Goal: Task Accomplishment & Management: Manage account settings

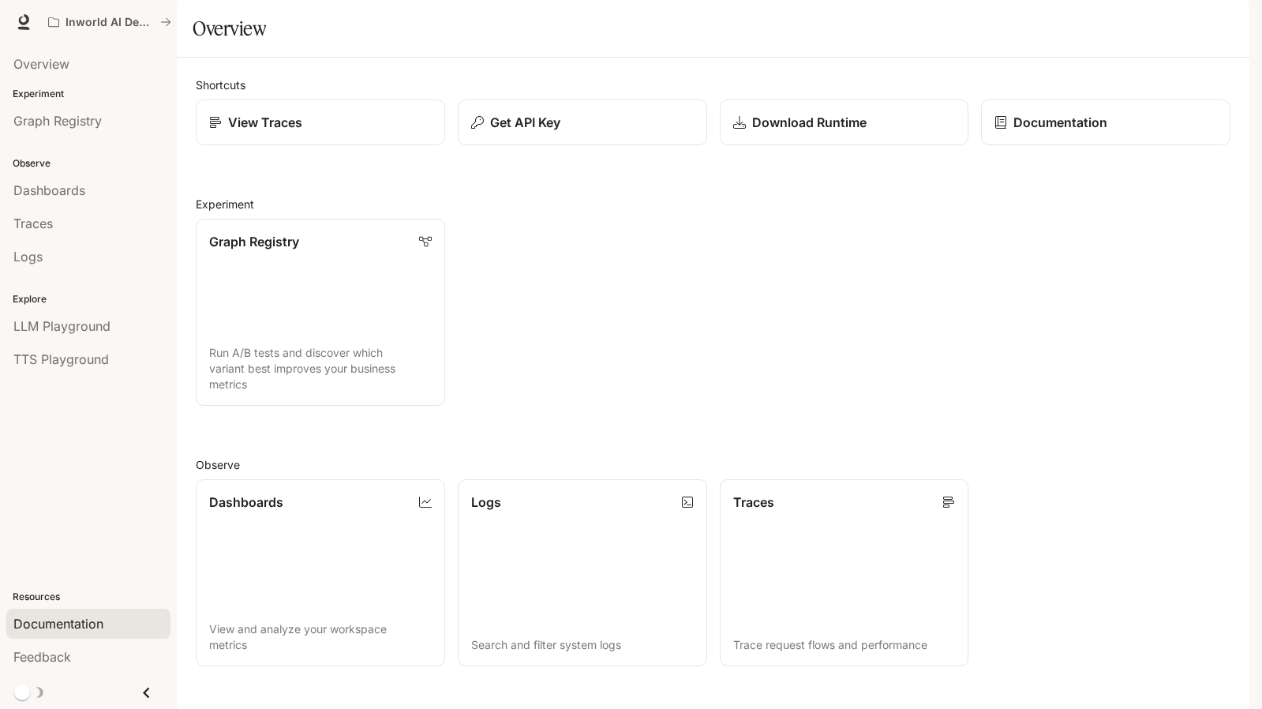
click at [60, 627] on span "Documentation" at bounding box center [58, 623] width 90 height 19
click at [66, 364] on span "TTS Playground" at bounding box center [61, 359] width 96 height 19
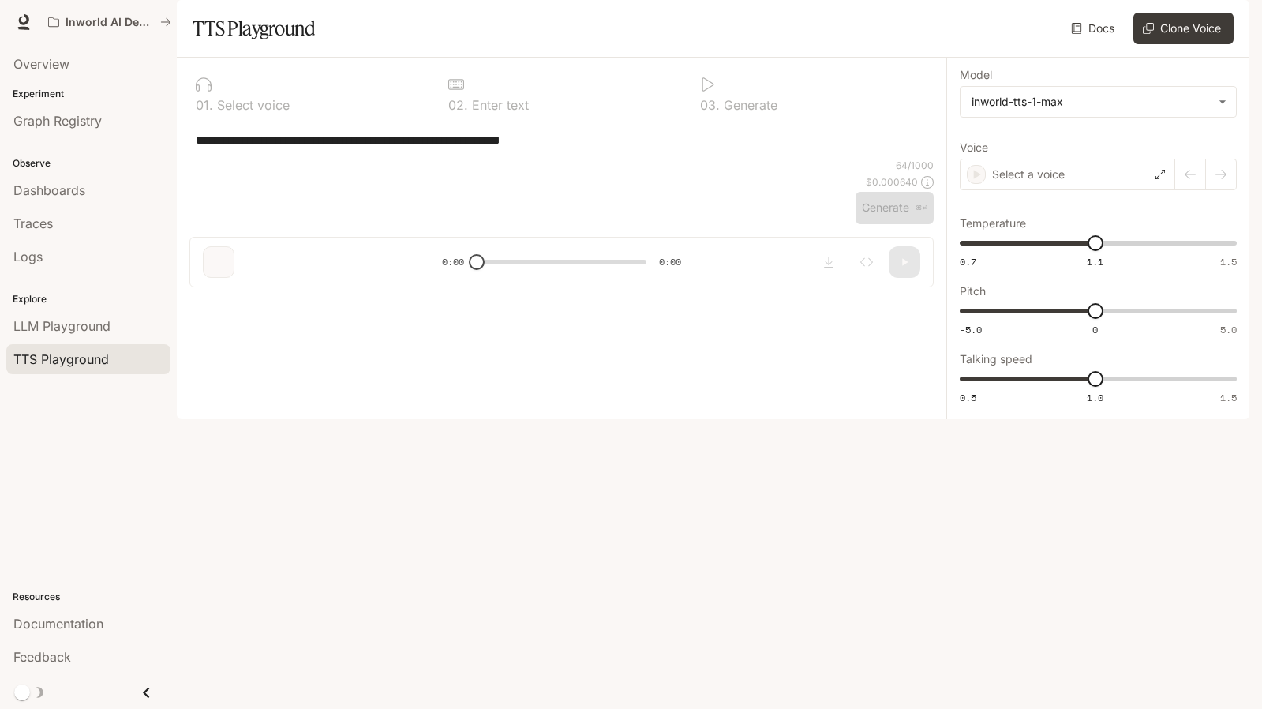
type textarea "**********"
type input "***"
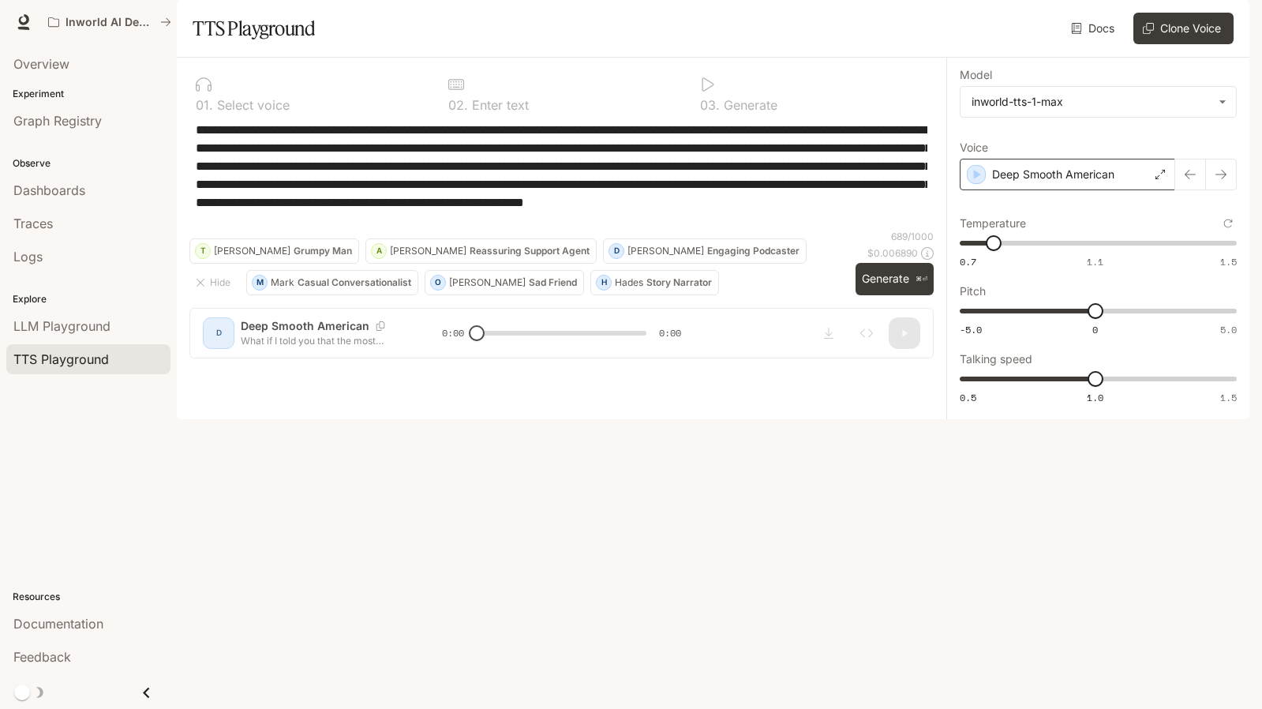
click at [1097, 182] on p "Deep Smooth American" at bounding box center [1053, 175] width 122 height 16
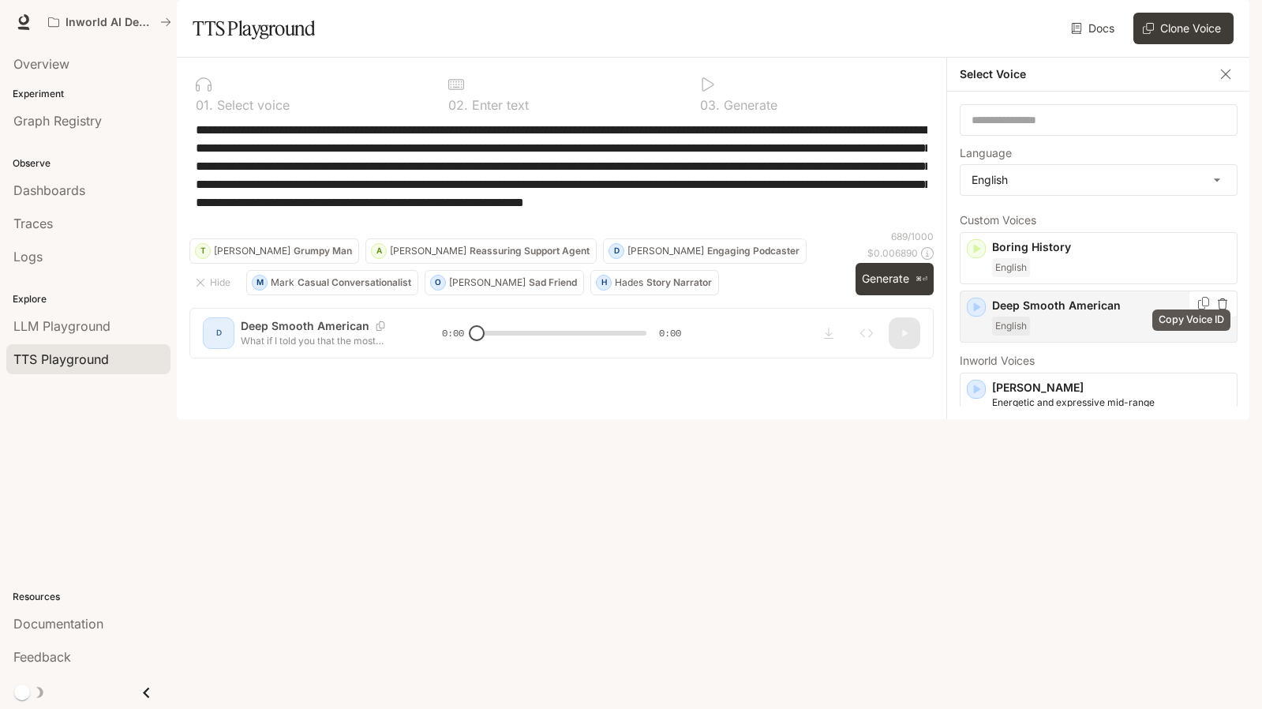
click at [1198, 309] on icon "Copy Voice ID" at bounding box center [1203, 303] width 11 height 13
click at [784, 230] on div "**********" at bounding box center [561, 175] width 744 height 109
click at [1219, 18] on img "button" at bounding box center [1227, 22] width 22 height 22
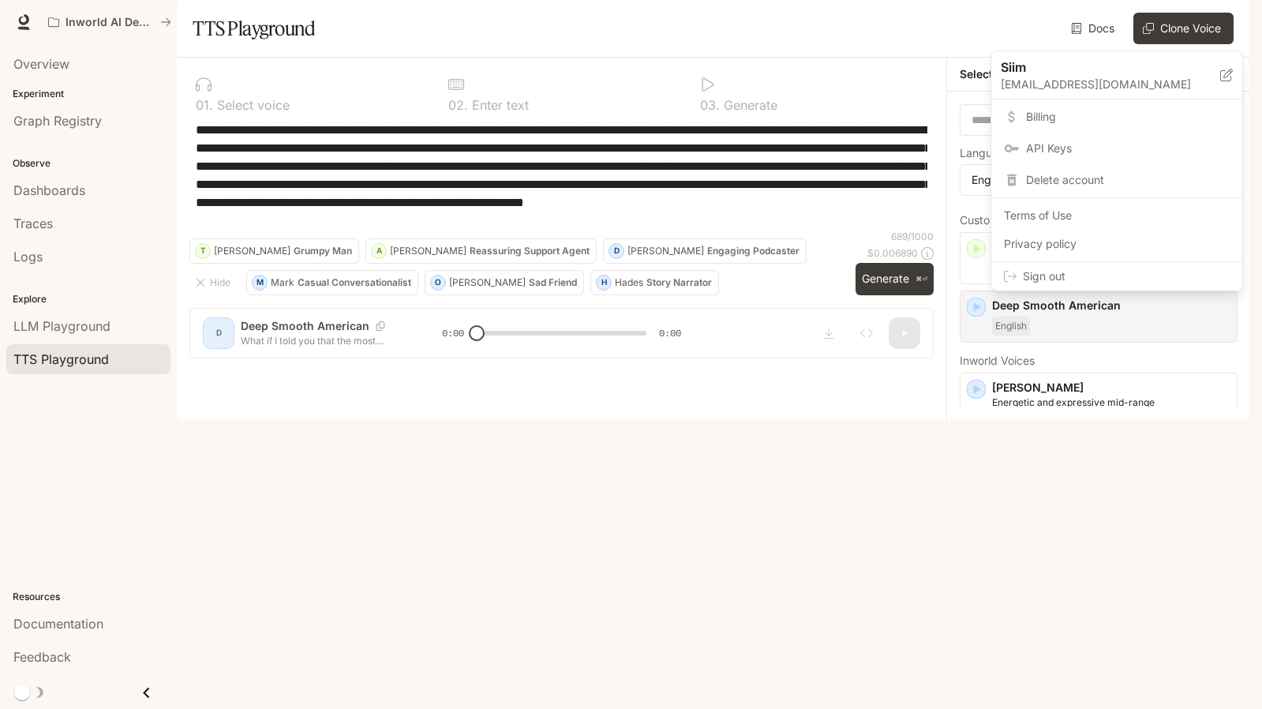
click at [1081, 110] on span "Billing" at bounding box center [1128, 117] width 204 height 16
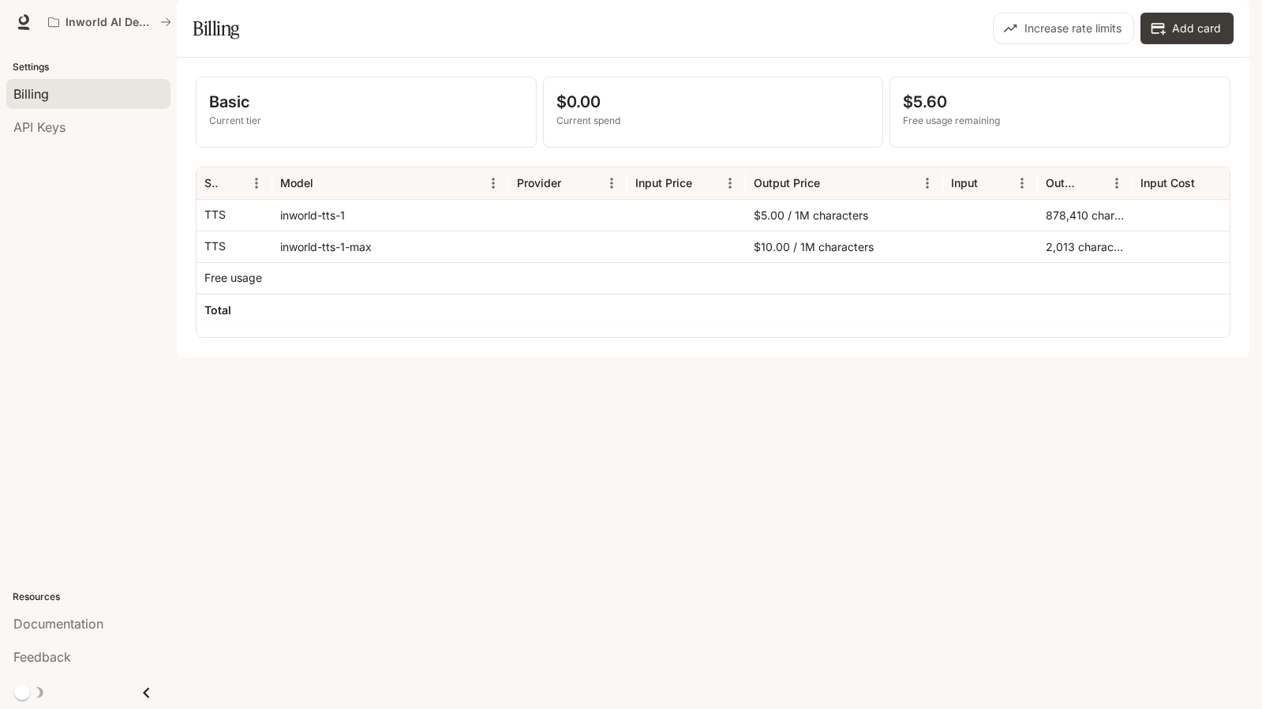
click at [800, 44] on div "Increase rate limits Add card" at bounding box center [976, 29] width 518 height 32
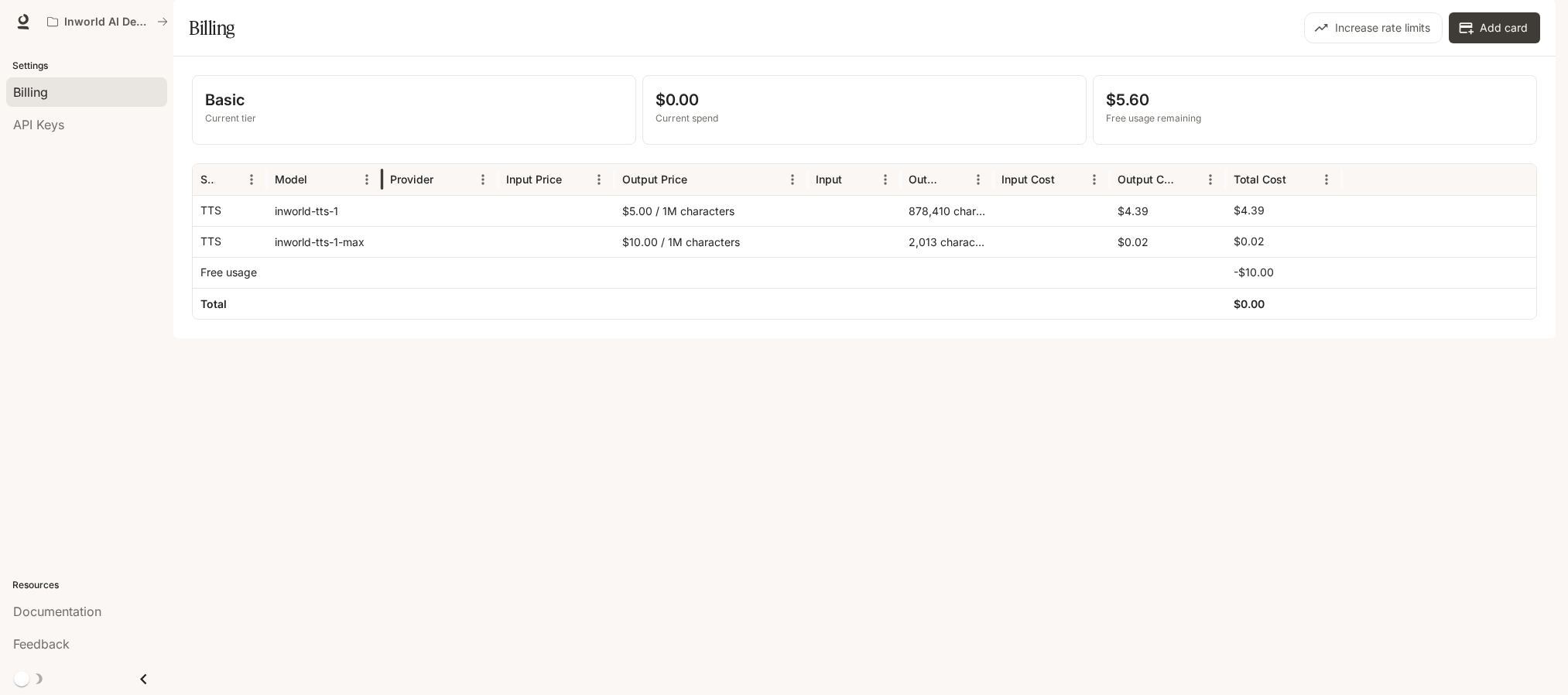
drag, startPoint x: 496, startPoint y: 219, endPoint x: 379, endPoint y: 236, distance: 118.2
click at [379, 195] on div at bounding box center [382, 179] width 8 height 31
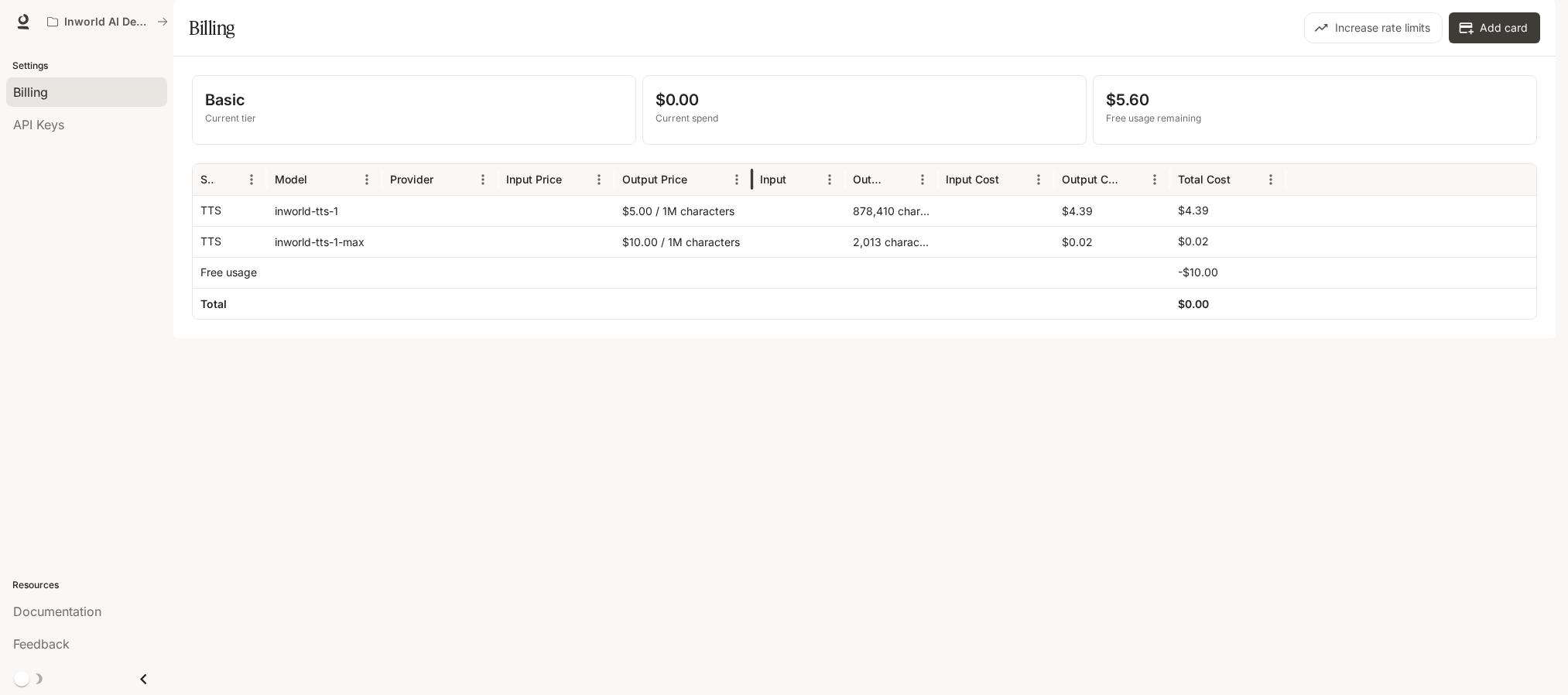
drag, startPoint x: 808, startPoint y: 221, endPoint x: 752, endPoint y: 222, distance: 56.0
click at [752, 195] on div at bounding box center [752, 179] width 8 height 31
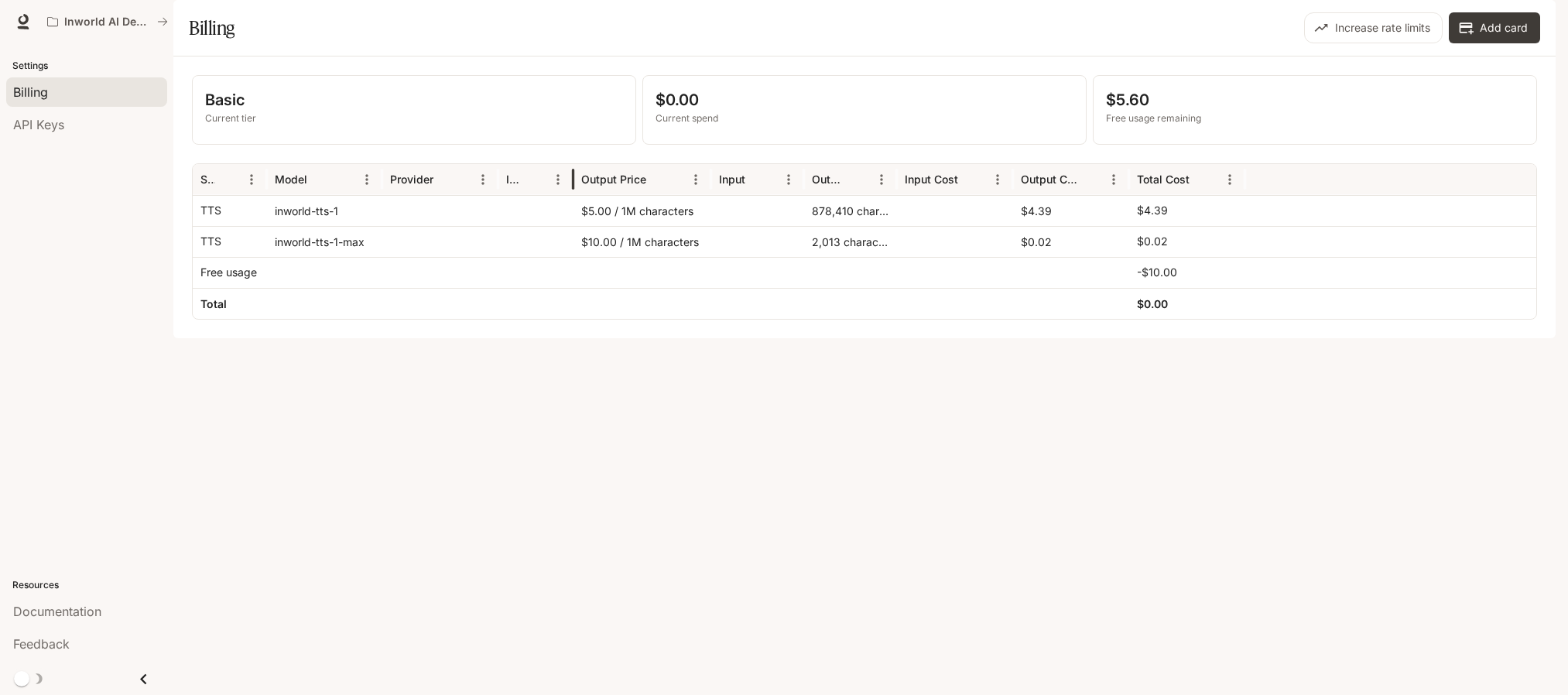
drag, startPoint x: 612, startPoint y: 219, endPoint x: 571, endPoint y: 223, distance: 41.2
click at [571, 195] on div at bounding box center [574, 179] width 8 height 31
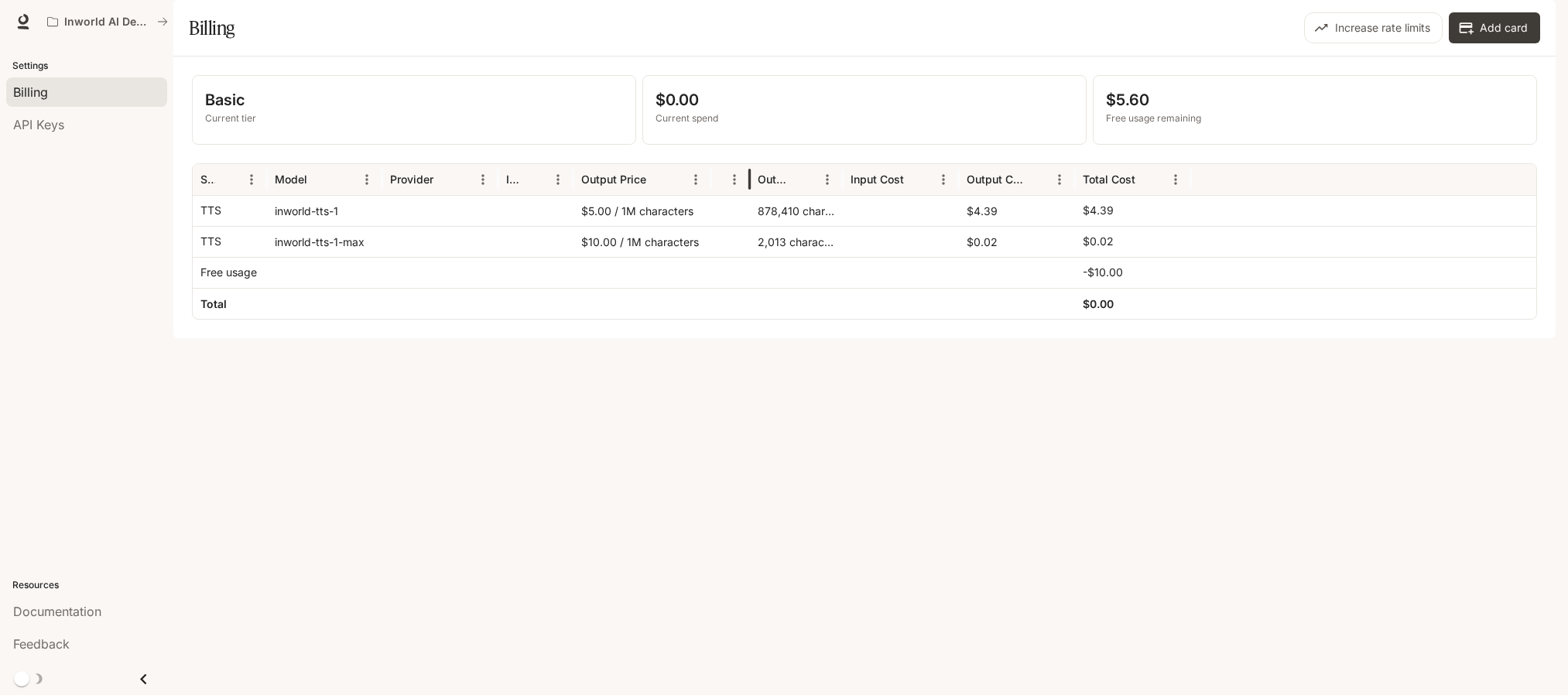
drag, startPoint x: 802, startPoint y: 219, endPoint x: 747, endPoint y: 221, distance: 55.0
click at [747, 195] on div at bounding box center [750, 179] width 8 height 31
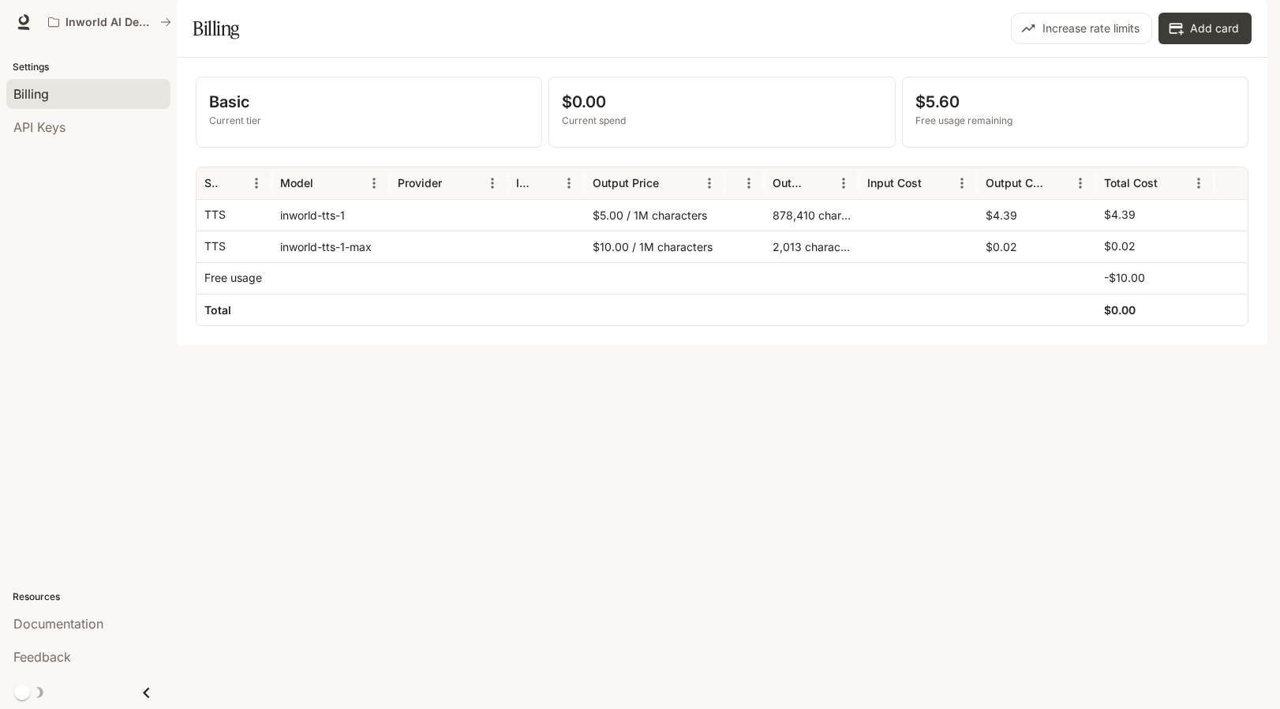
click at [785, 345] on div "Basic Current tier $0.00 Current spend $5.60 Free usage remaining Service Model…" at bounding box center [722, 201] width 1091 height 287
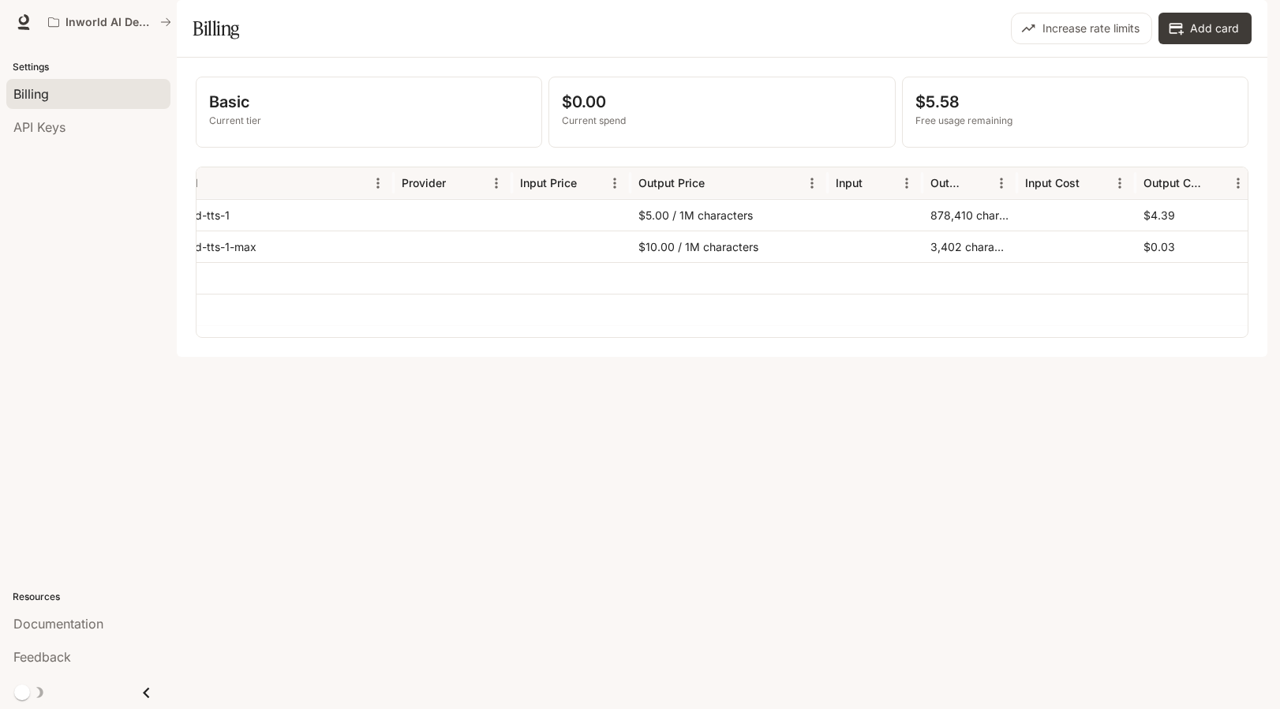
scroll to position [0, 240]
